Goal: Transaction & Acquisition: Purchase product/service

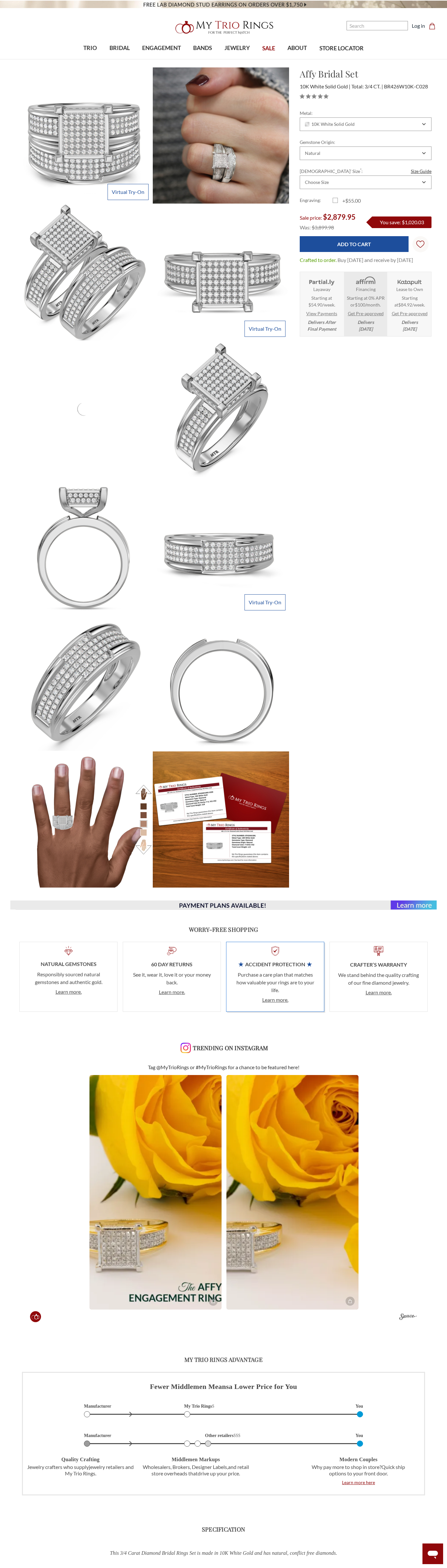
scroll to position [267, 411]
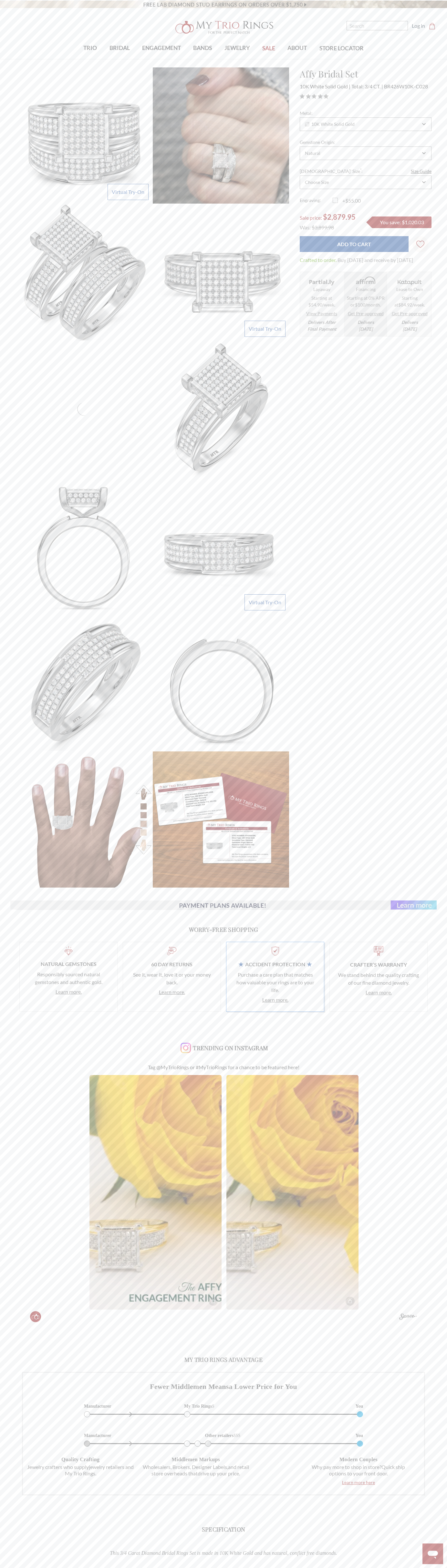
click at [325, 86] on span "10K White Solid Gold" at bounding box center [325, 86] width 51 height 6
click at [350, 264] on dd "Buy today and receive by October 13th, 2025" at bounding box center [375, 260] width 76 height 8
click at [409, 307] on span "$84.92/week" at bounding box center [411, 304] width 26 height 5
click at [354, 244] on input "Add to Cart" at bounding box center [354, 244] width 109 height 16
click at [432, 26] on icon "Cart Cart" at bounding box center [432, 26] width 7 height 7
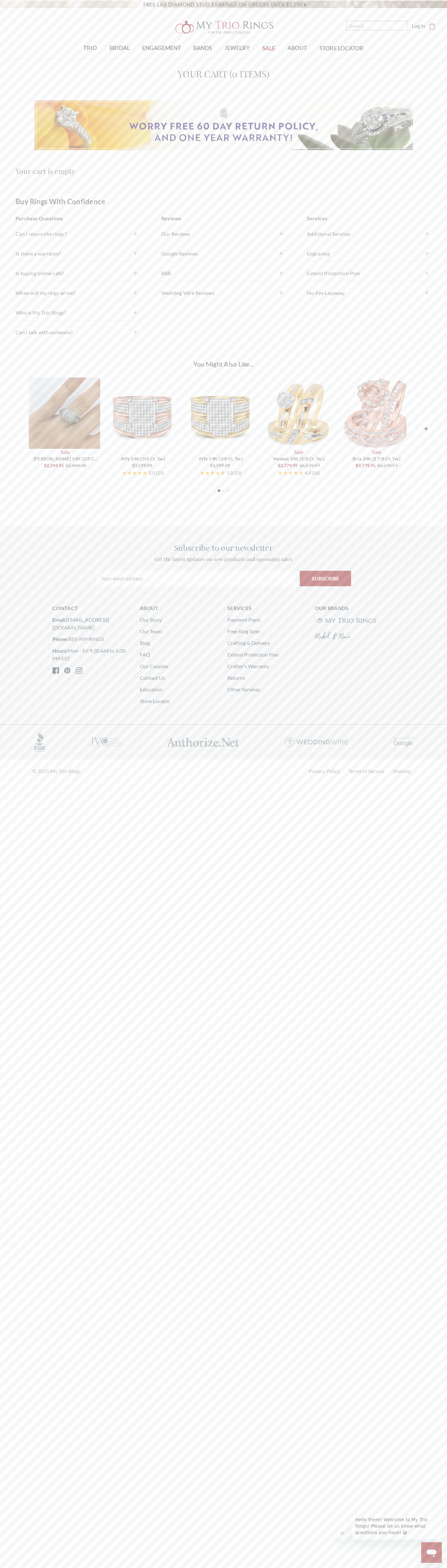
click at [239, 7] on video at bounding box center [224, 4] width 447 height 8
click at [272, 783] on html at bounding box center [224, 391] width 447 height 783
click at [4, 189] on div "Home Your Cart Your Cart (0 items) Your cart is empty Buy Rings With Confidence…" at bounding box center [224, 281] width 447 height 429
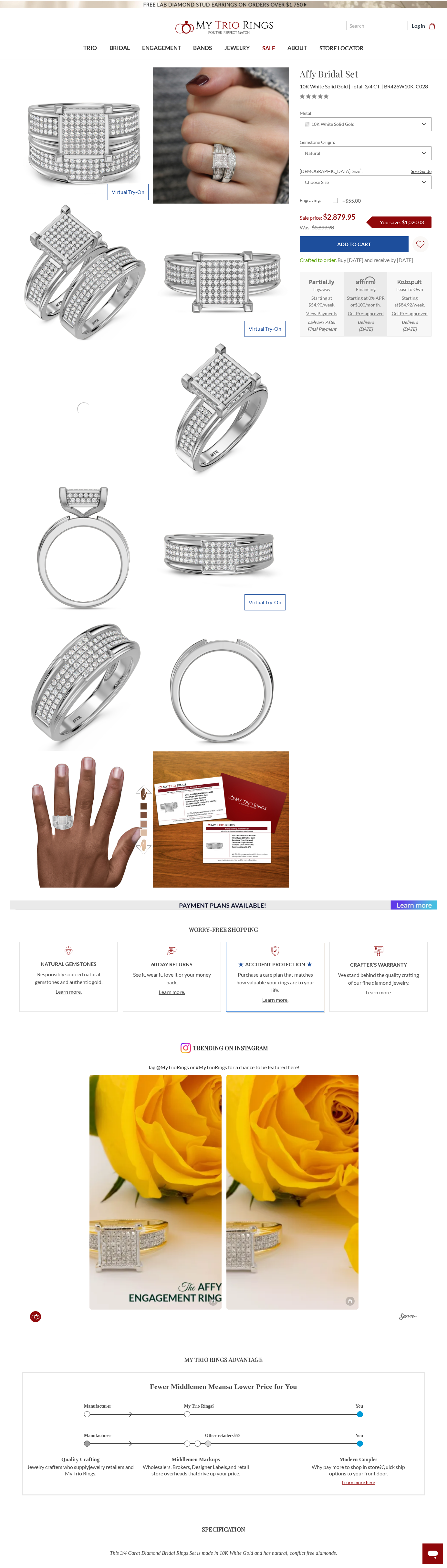
scroll to position [267, 411]
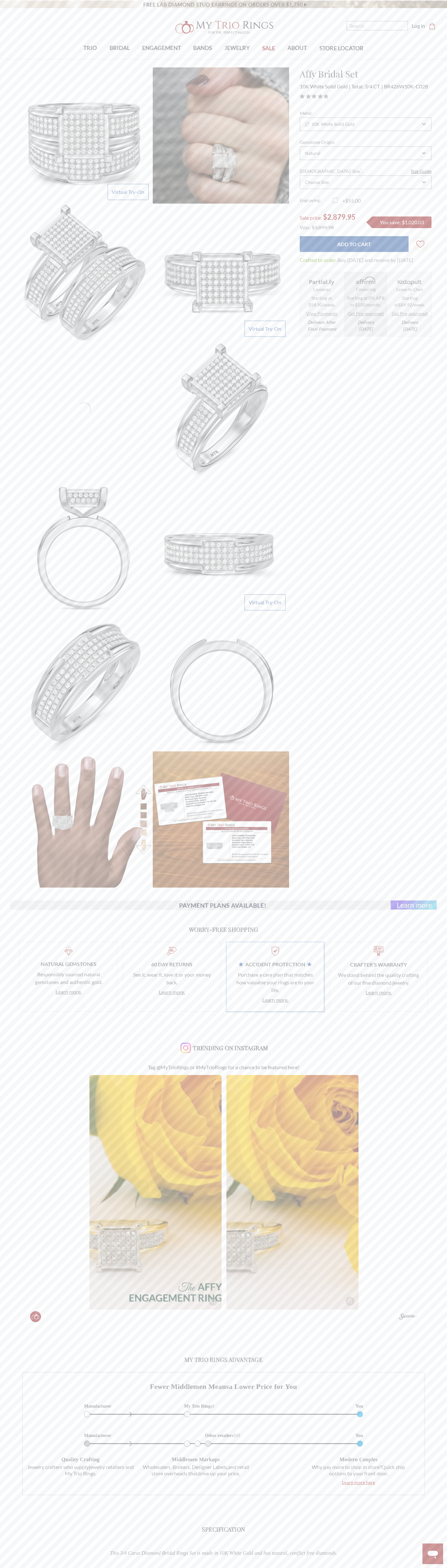
click at [325, 86] on span "10K White Solid Gold" at bounding box center [325, 86] width 51 height 6
click at [365, 149] on div "Natural" at bounding box center [365, 153] width 132 height 13
click at [329, 217] on span "$2,879.95" at bounding box center [339, 217] width 33 height 9
click at [420, 244] on icon "Wish Lists Wish Lists" at bounding box center [420, 244] width 8 height 49
click at [396, 265] on link "Add to My Wish List" at bounding box center [394, 265] width 62 height 22
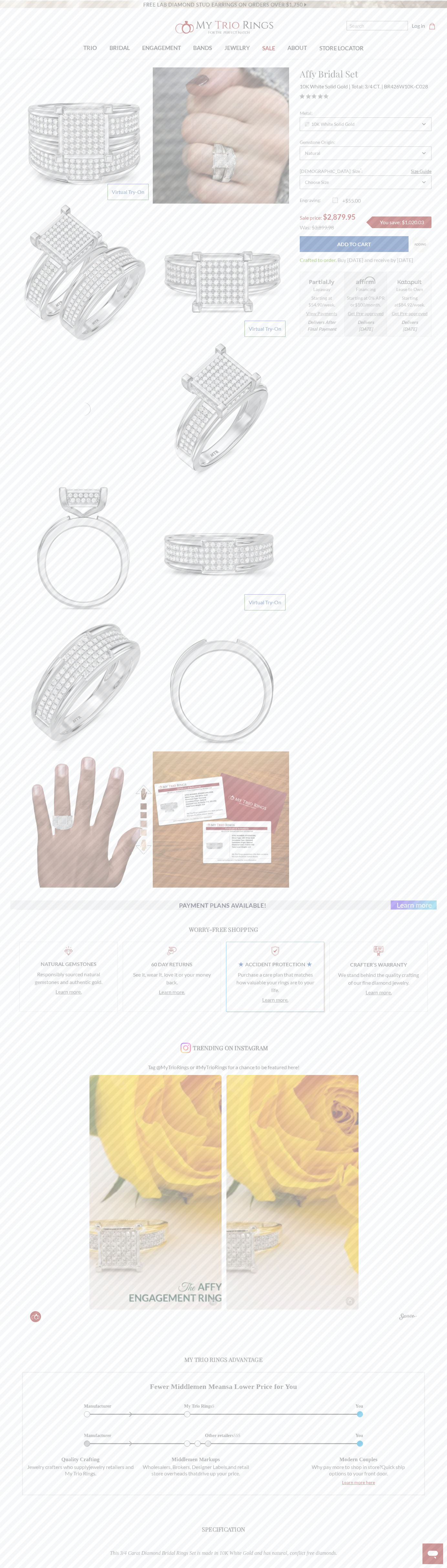
click at [350, 264] on dd "Buy today and receive by October 13th, 2025" at bounding box center [375, 260] width 76 height 8
click at [409, 307] on span "$84.92/week" at bounding box center [411, 304] width 26 height 5
click at [354, 244] on input "Add to Cart" at bounding box center [354, 244] width 109 height 16
click at [432, 26] on icon "Cart Cart" at bounding box center [432, 26] width 7 height 7
